Goal: Task Accomplishment & Management: Manage account settings

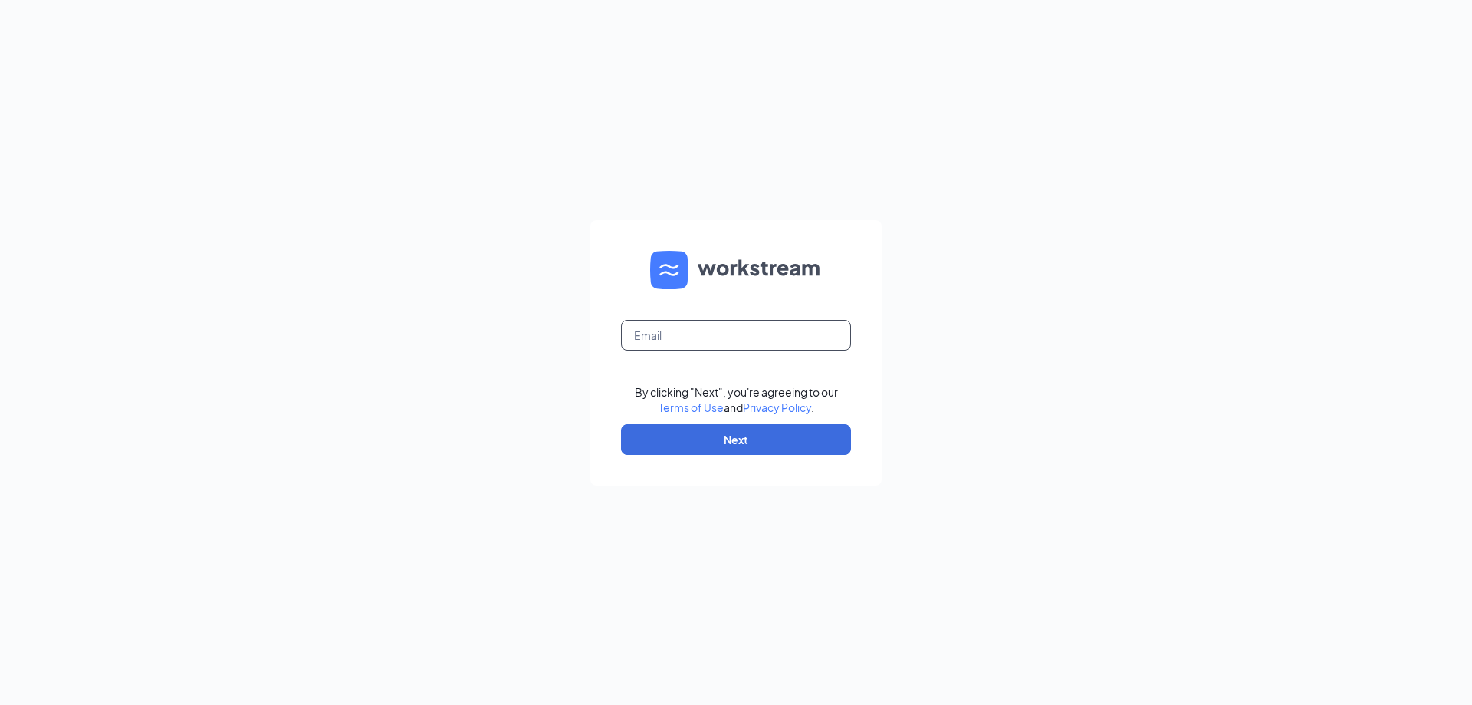
click at [735, 334] on input "text" at bounding box center [736, 335] width 230 height 31
type input "norwood.alison.an@gmail.com"
click at [657, 442] on button "Next" at bounding box center [736, 439] width 230 height 31
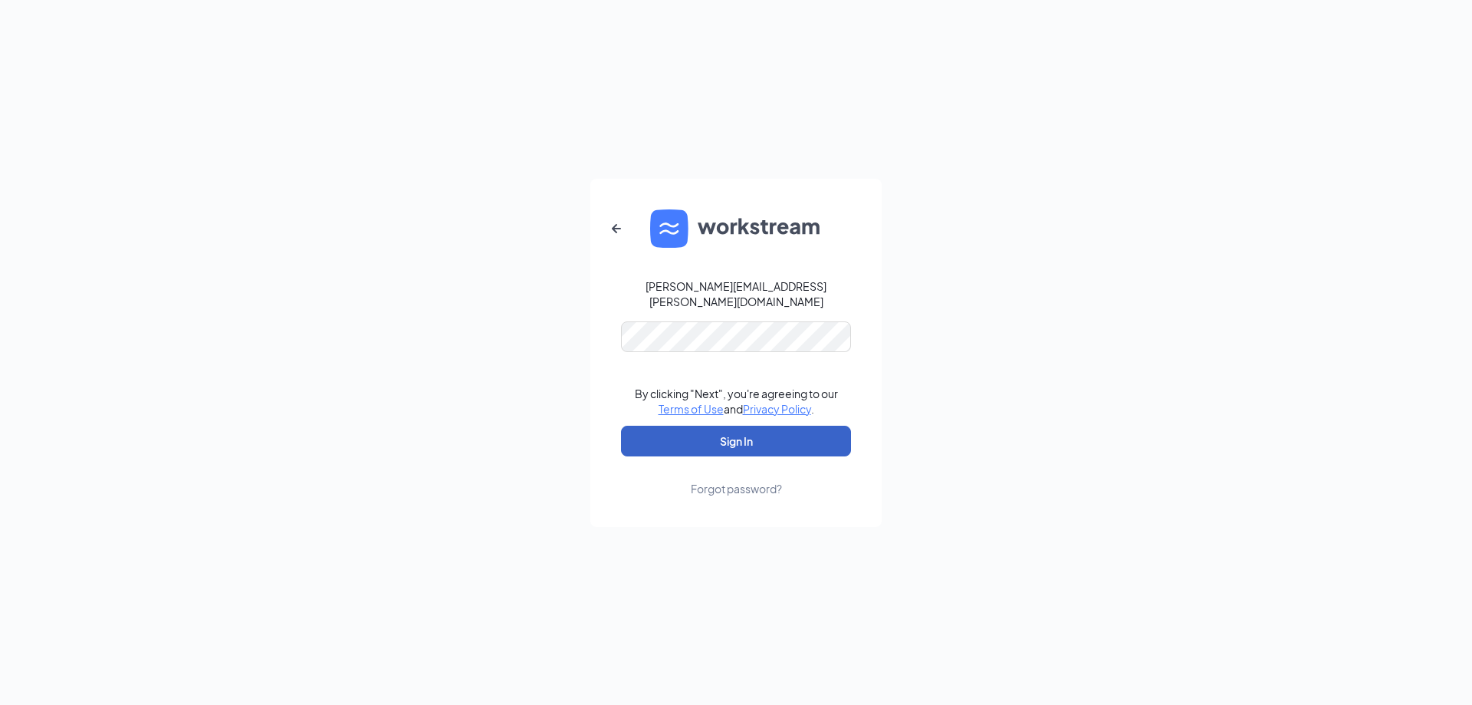
click at [669, 437] on button "Sign In" at bounding box center [736, 441] width 230 height 31
click at [617, 229] on icon "ArrowLeftNew" at bounding box center [616, 228] width 18 height 18
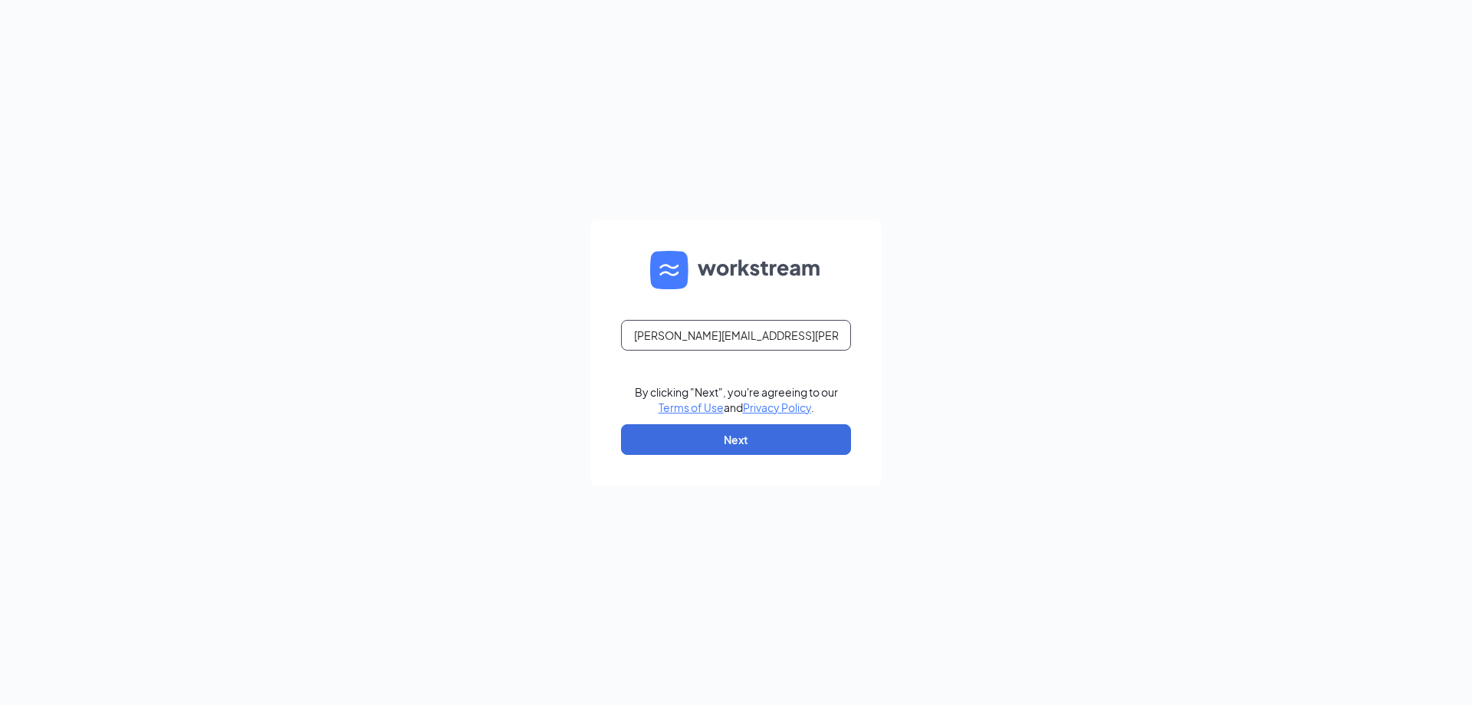
drag, startPoint x: 806, startPoint y: 339, endPoint x: 611, endPoint y: 351, distance: 195.1
click at [611, 351] on form "norwood.alison.an@gmail.com By clicking "Next", you're agreeing to our Terms of…" at bounding box center [735, 352] width 291 height 265
type input "alison.norwood@petsuitesofamerica.com"
click at [700, 451] on button "Next" at bounding box center [736, 439] width 230 height 31
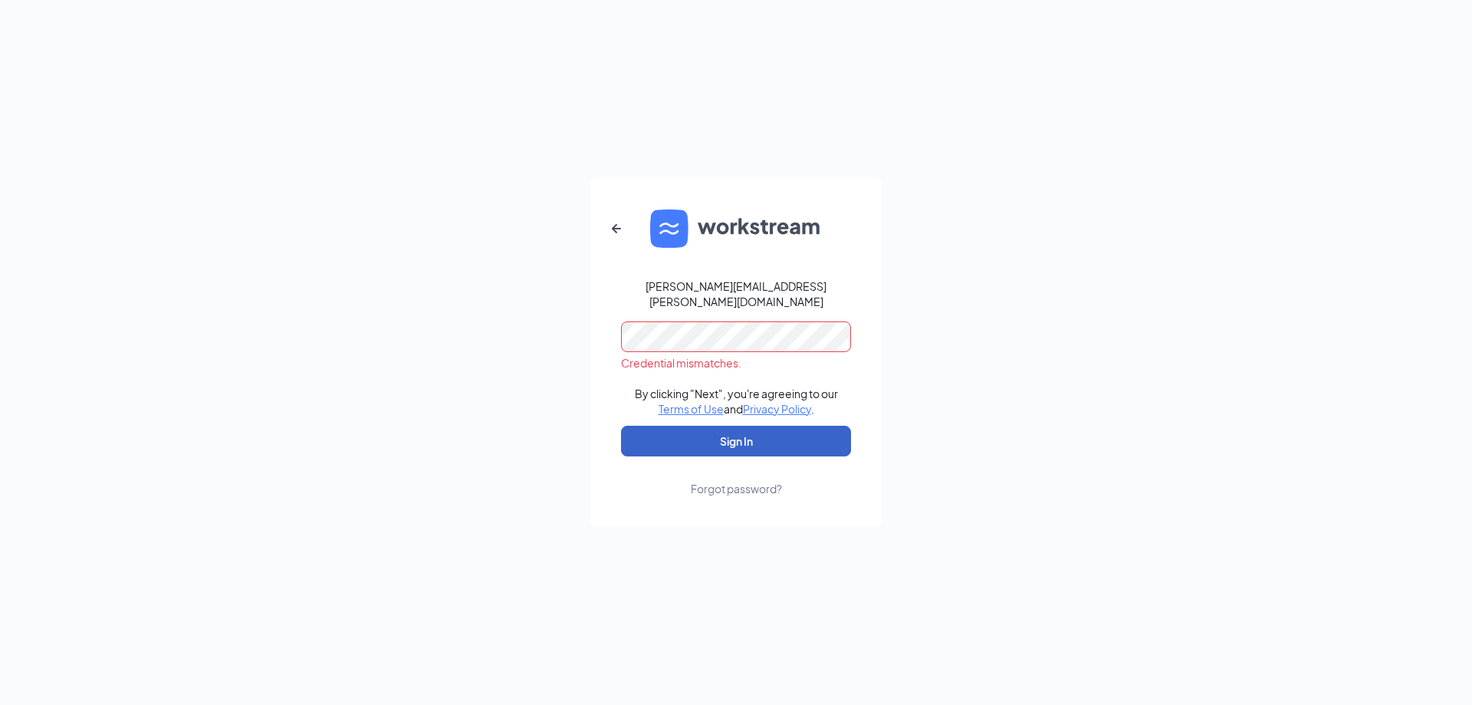
click at [690, 438] on button "Sign In" at bounding box center [736, 441] width 230 height 31
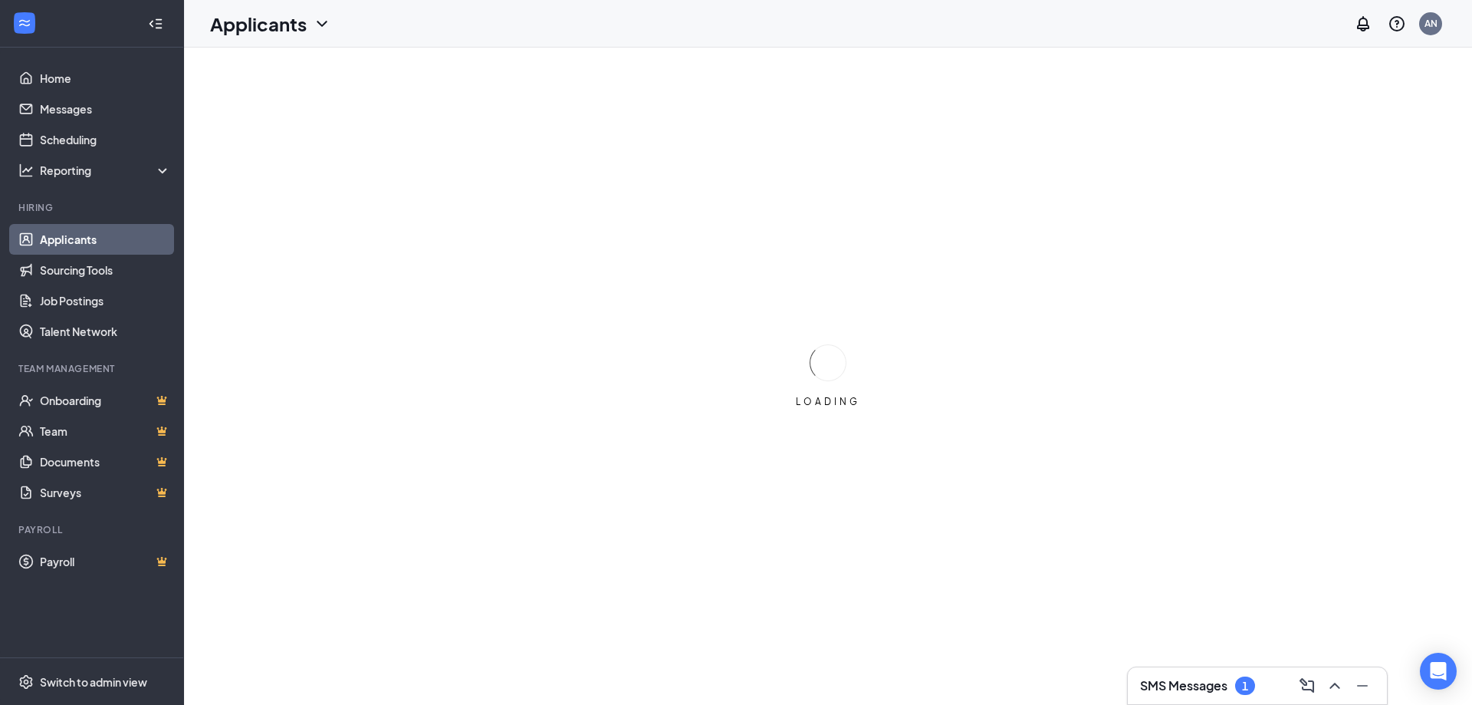
click at [1227, 688] on h3 "SMS Messages" at bounding box center [1183, 685] width 87 height 17
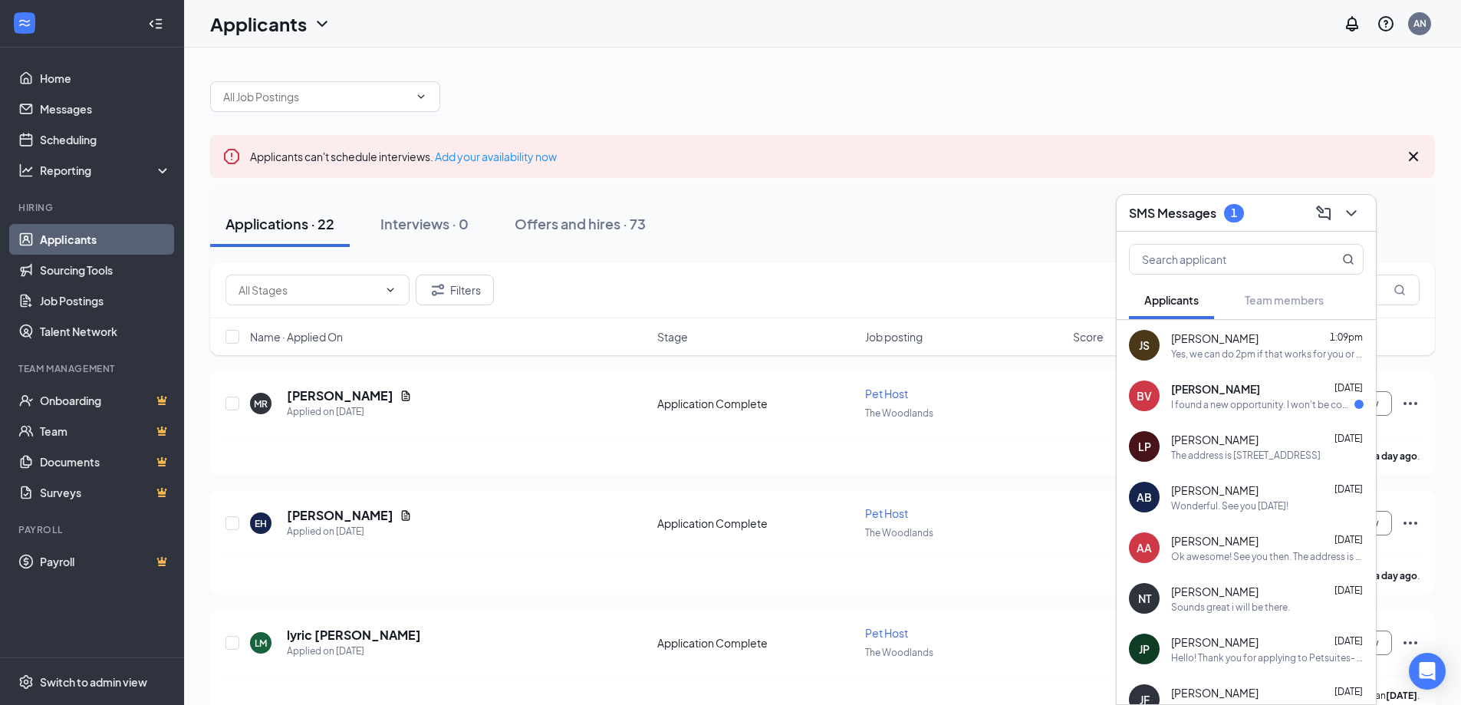
click at [1247, 413] on div "BV [PERSON_NAME] [DATE] I found a new opportunity. I won't be coming to the int…" at bounding box center [1245, 395] width 259 height 51
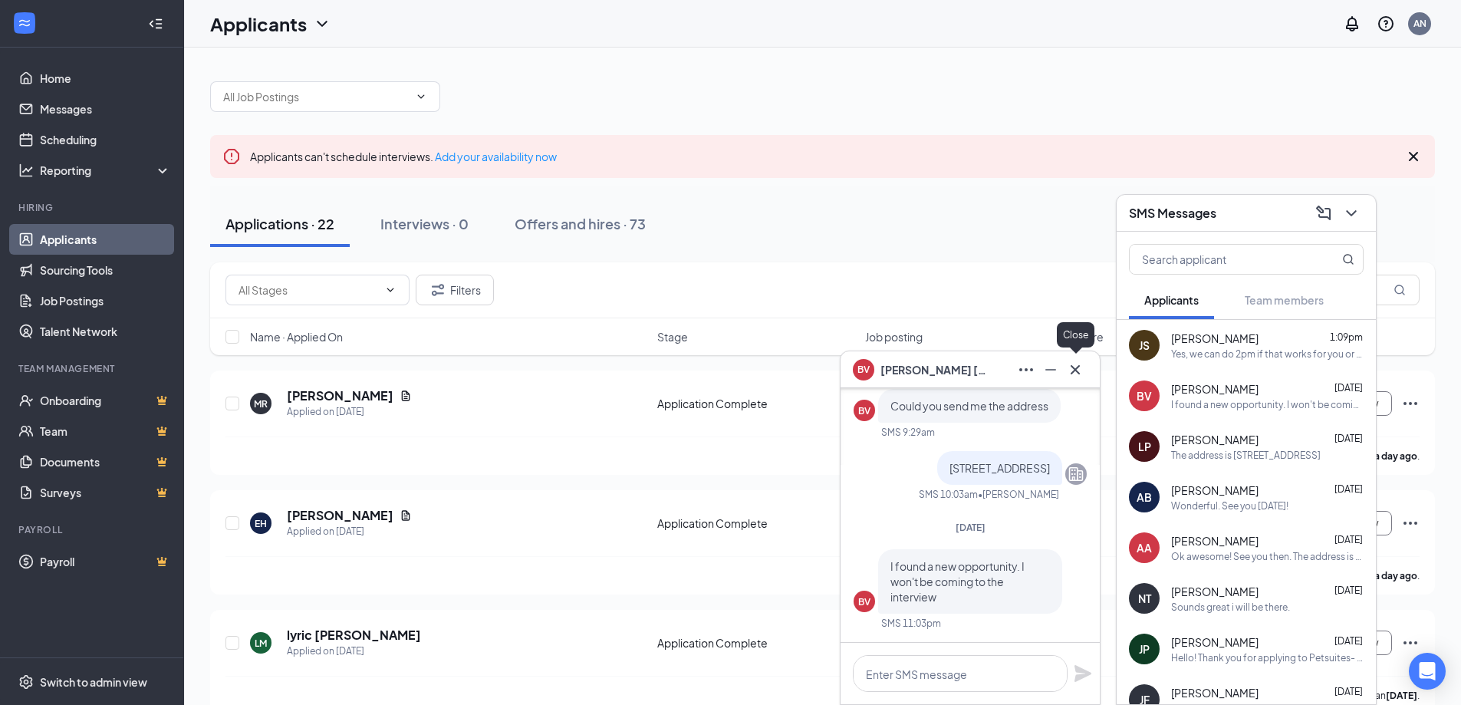
click at [1079, 374] on icon "Cross" at bounding box center [1075, 369] width 18 height 18
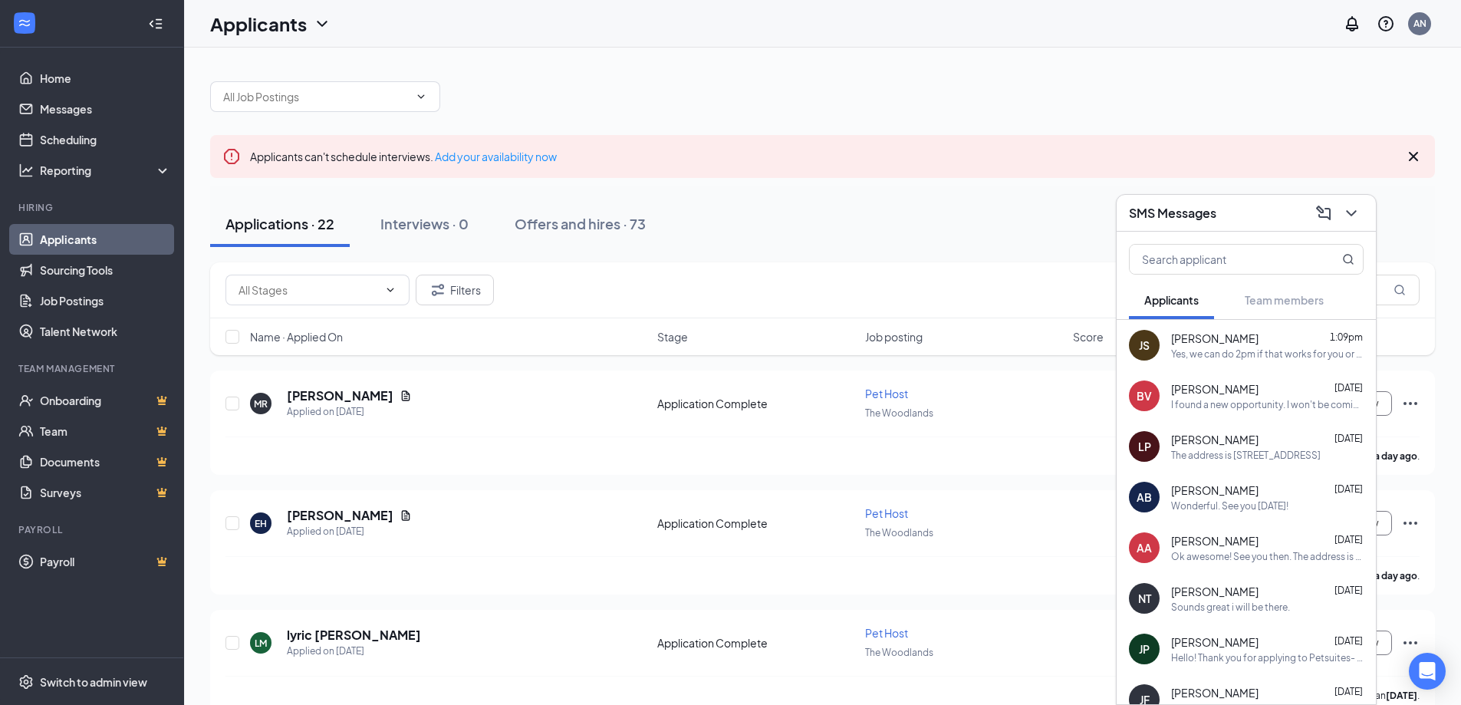
click at [1227, 355] on div "Yes, we can do 2pm if that works for you or later?" at bounding box center [1267, 353] width 192 height 13
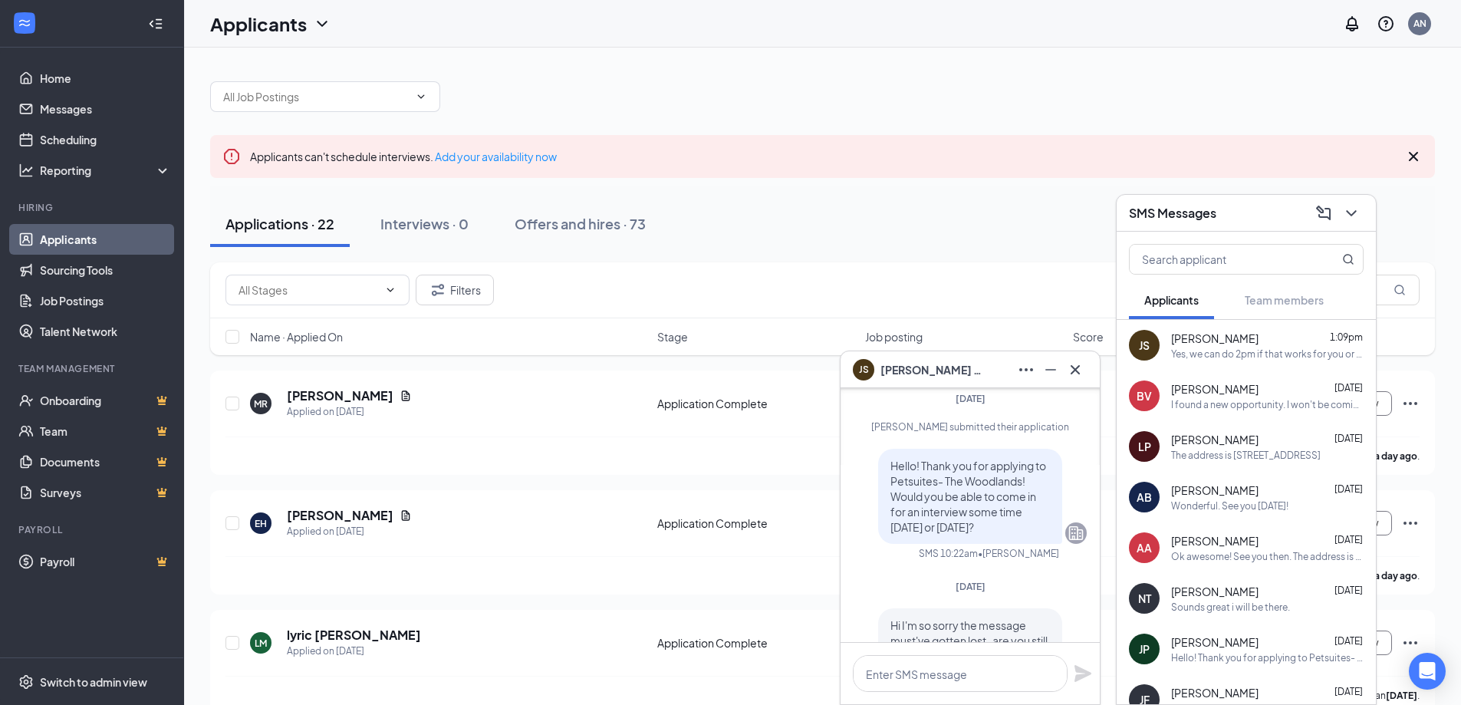
scroll to position [-383, 0]
click at [1347, 220] on icon "ChevronDown" at bounding box center [1351, 213] width 18 height 18
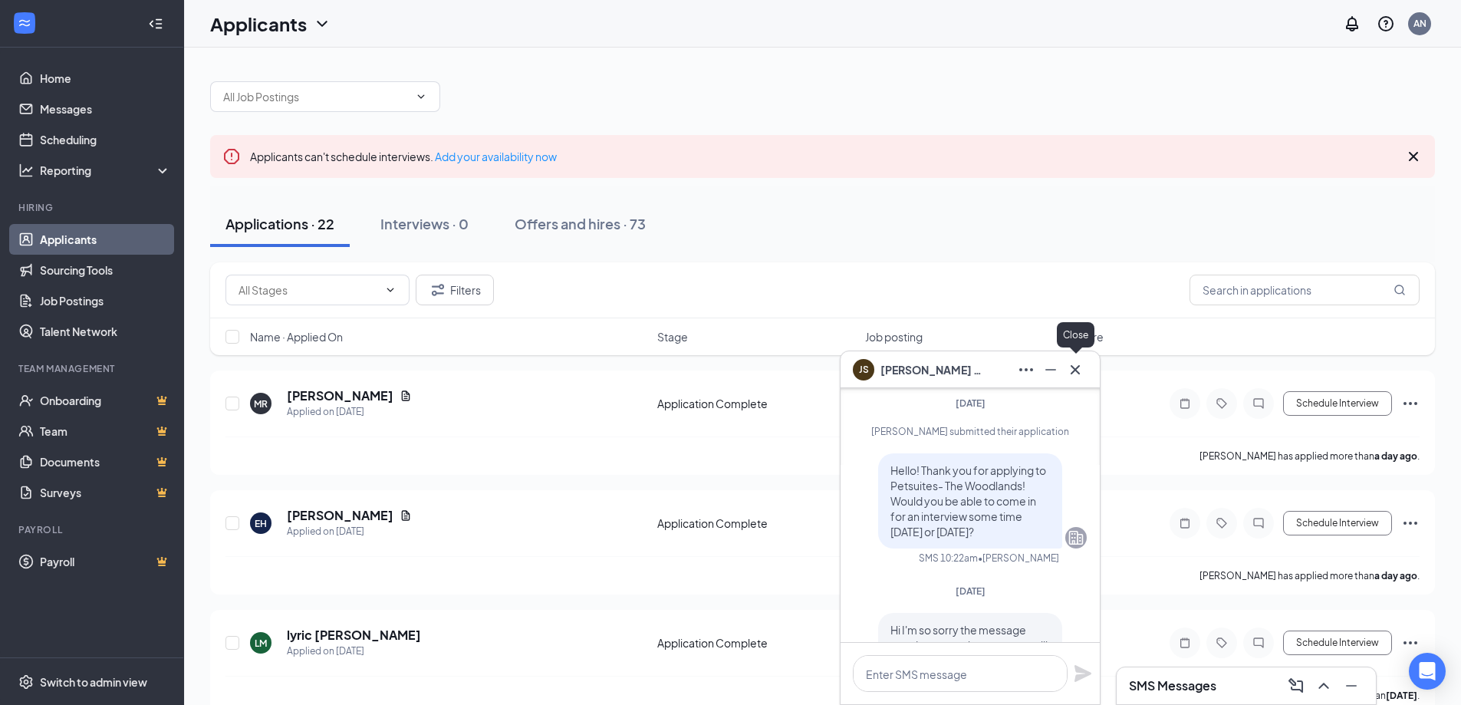
click at [1080, 377] on icon "Cross" at bounding box center [1075, 369] width 18 height 18
